Goal: Task Accomplishment & Management: Use online tool/utility

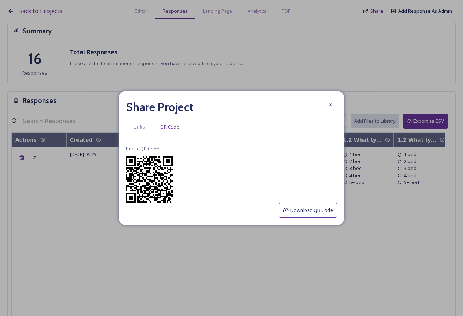
click at [333, 105] on div at bounding box center [330, 104] width 13 height 13
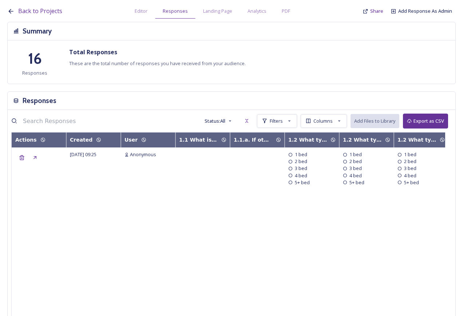
click at [25, 4] on div "Back to Projects Editor Responses Landing Page Analytics PDF Share Add Response…" at bounding box center [233, 9] width 452 height 19
click at [27, 7] on link "Back to Projects" at bounding box center [40, 11] width 44 height 9
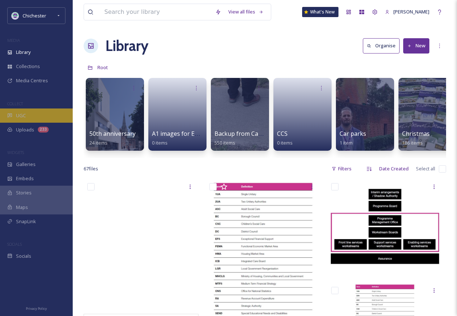
click at [59, 109] on div "UGC" at bounding box center [36, 115] width 73 height 14
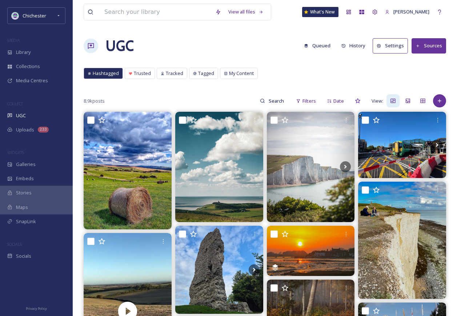
click at [321, 45] on button "Queued" at bounding box center [318, 46] width 34 height 14
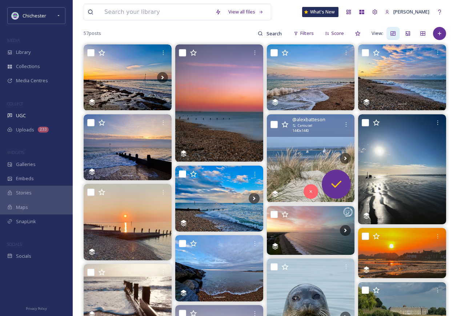
scroll to position [146, 0]
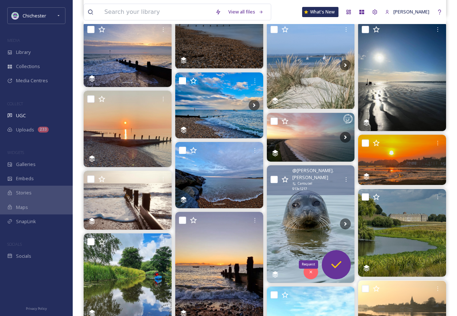
click at [334, 270] on icon at bounding box center [336, 264] width 15 height 15
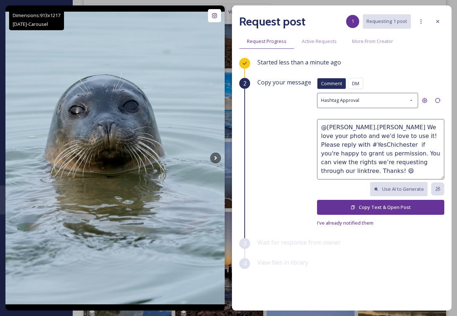
click at [361, 206] on button "Copy Text & Open Post" at bounding box center [380, 207] width 127 height 15
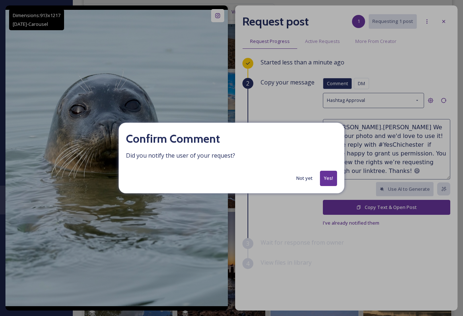
click at [334, 182] on button "Yes!" at bounding box center [328, 178] width 17 height 15
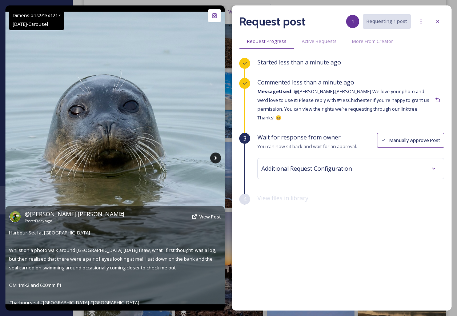
click at [218, 155] on icon at bounding box center [215, 157] width 11 height 11
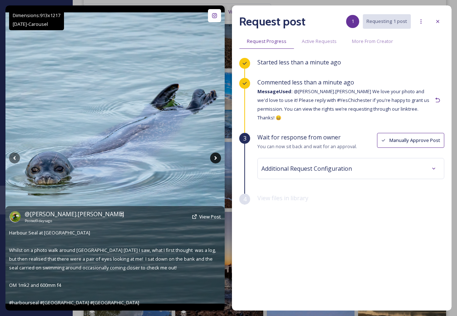
click at [216, 157] on icon at bounding box center [215, 157] width 11 height 11
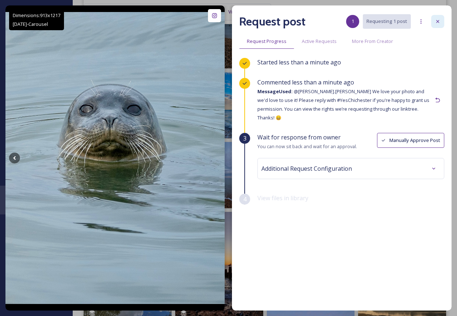
click at [439, 26] on div at bounding box center [437, 21] width 13 height 13
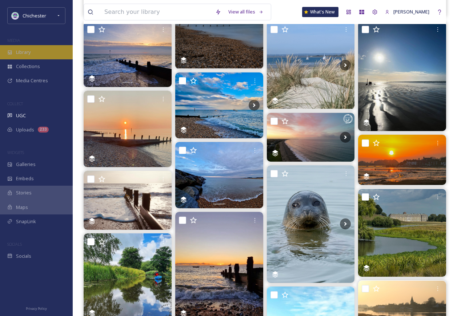
click at [56, 48] on div "Library" at bounding box center [36, 52] width 73 height 14
